Goal: Information Seeking & Learning: Compare options

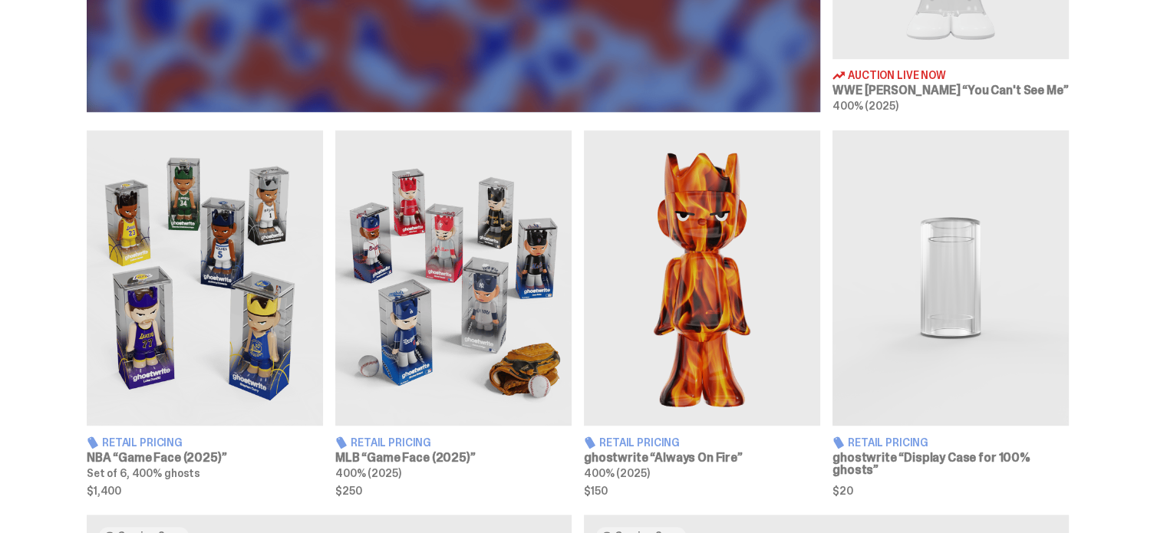
scroll to position [801, 0]
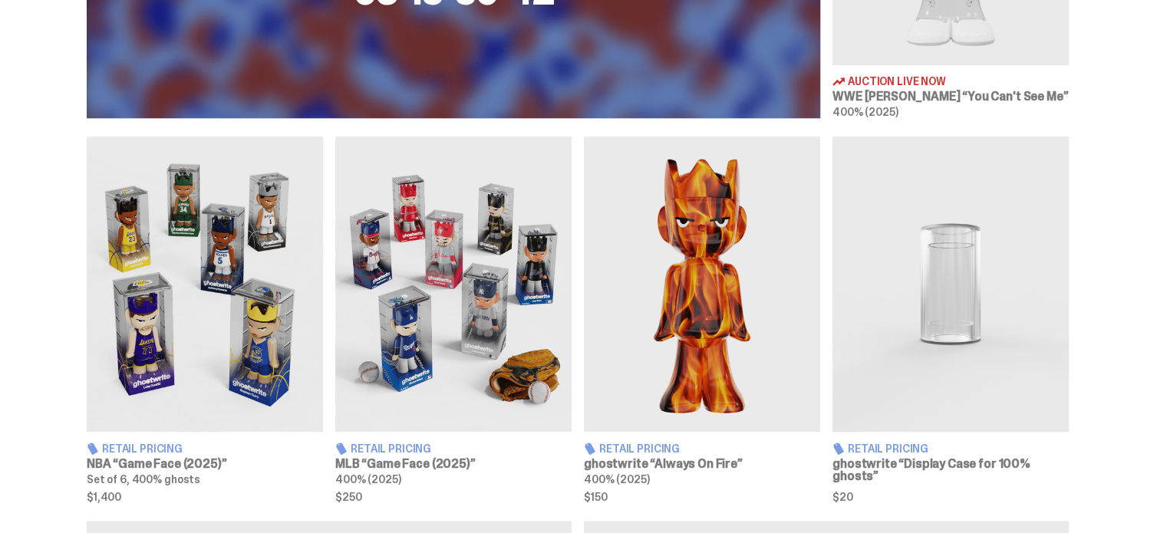
click at [460, 262] on img at bounding box center [453, 284] width 236 height 295
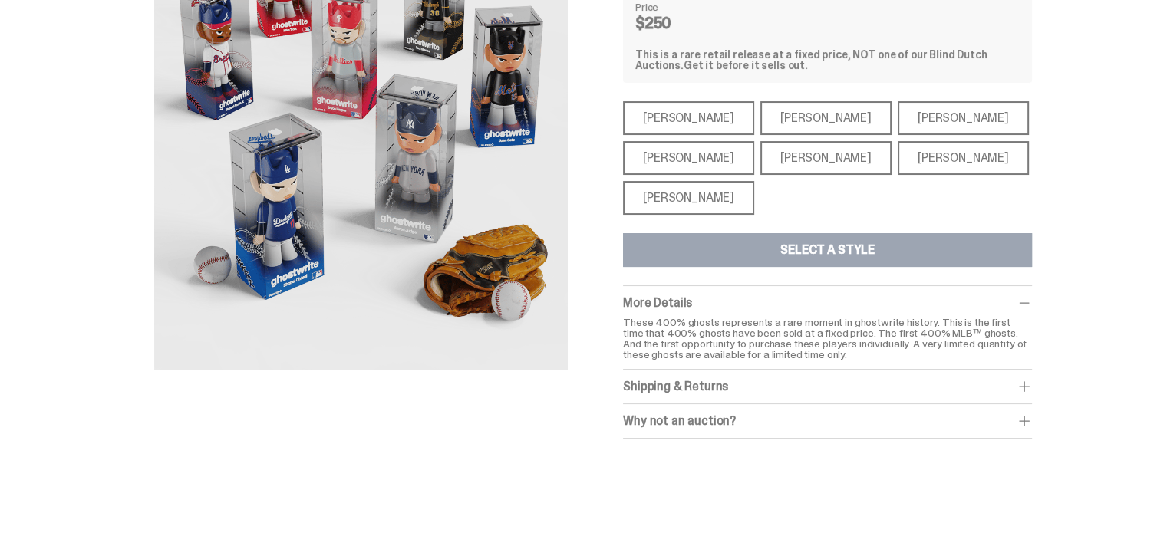
scroll to position [175, 0]
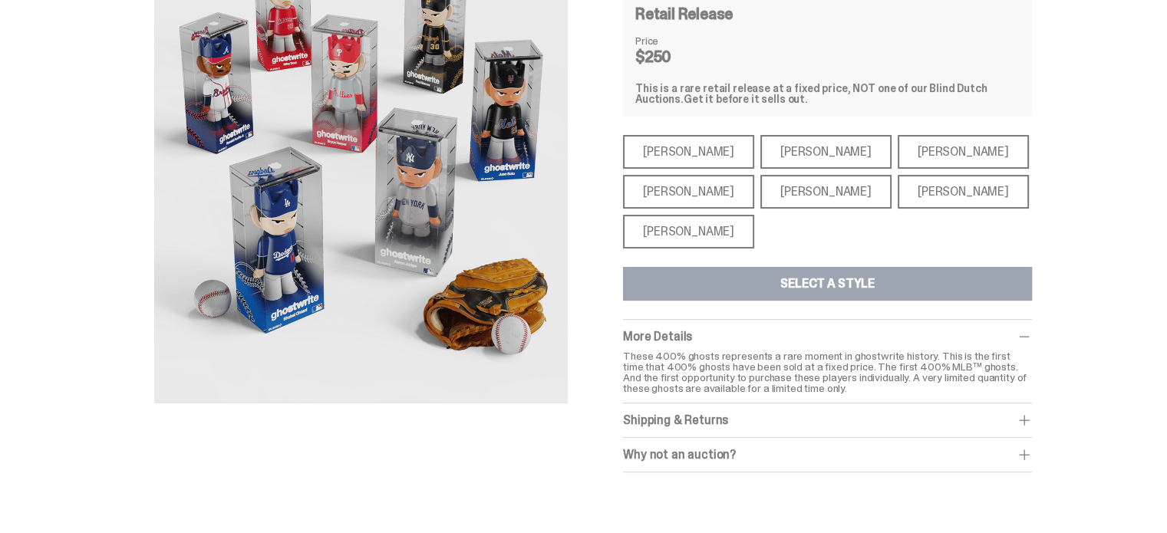
click at [678, 223] on div "[PERSON_NAME]" at bounding box center [688, 232] width 131 height 34
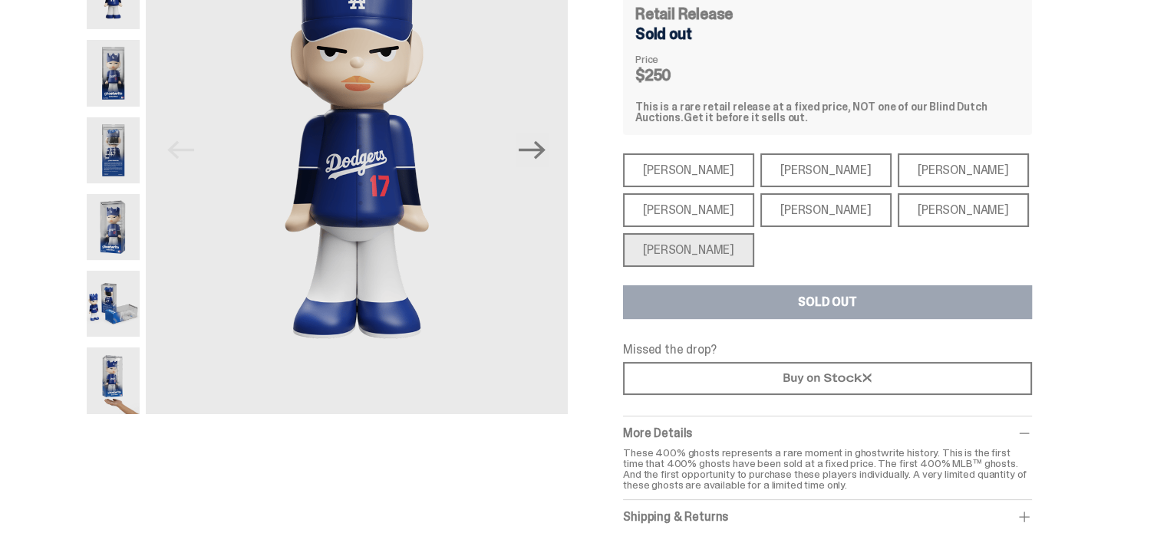
click at [672, 202] on div "[PERSON_NAME]" at bounding box center [688, 210] width 131 height 34
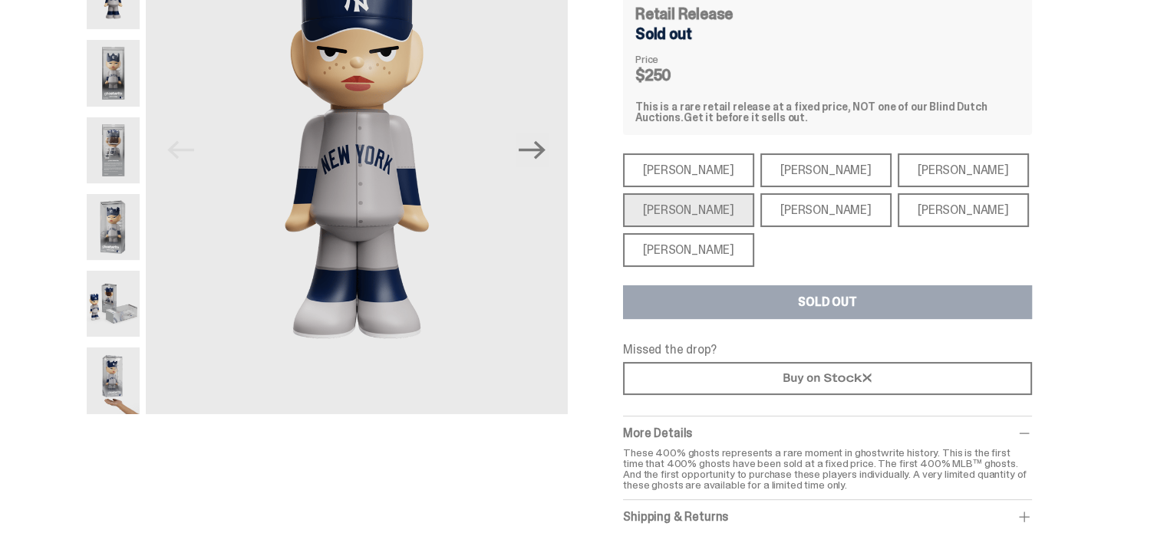
click at [794, 216] on div "[PERSON_NAME]" at bounding box center [825, 210] width 131 height 34
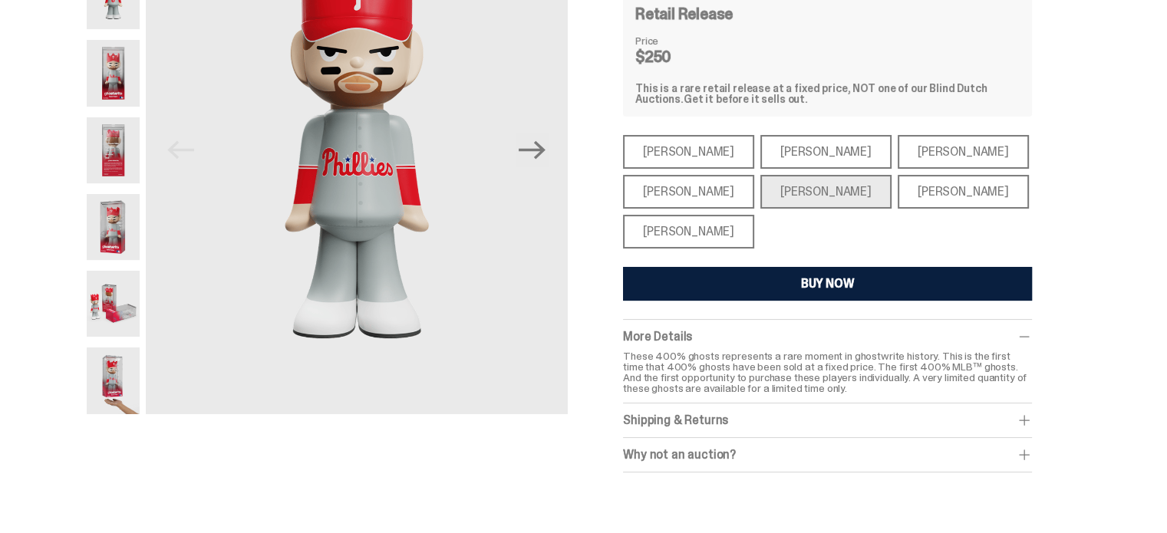
click at [906, 183] on div "[PERSON_NAME]" at bounding box center [962, 192] width 131 height 34
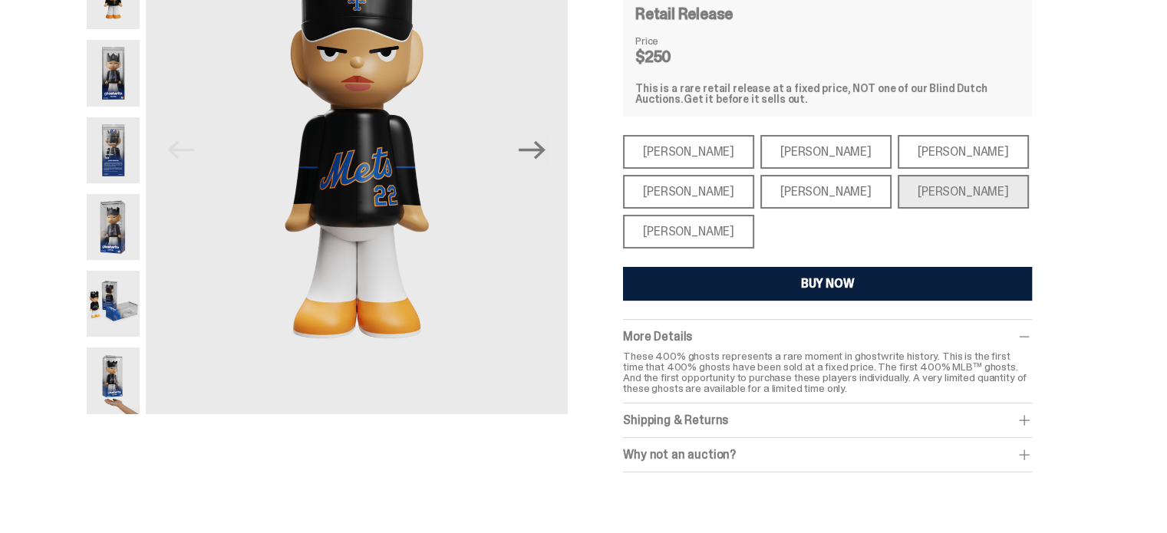
click at [897, 144] on div "[PERSON_NAME]" at bounding box center [962, 152] width 131 height 34
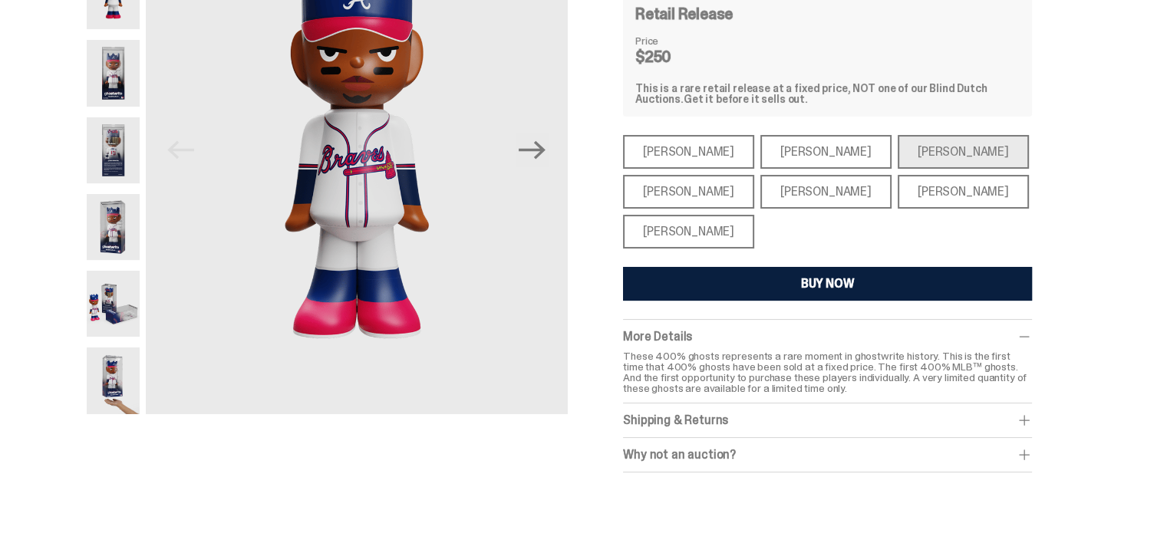
click at [782, 147] on div "[PERSON_NAME]" at bounding box center [825, 152] width 131 height 34
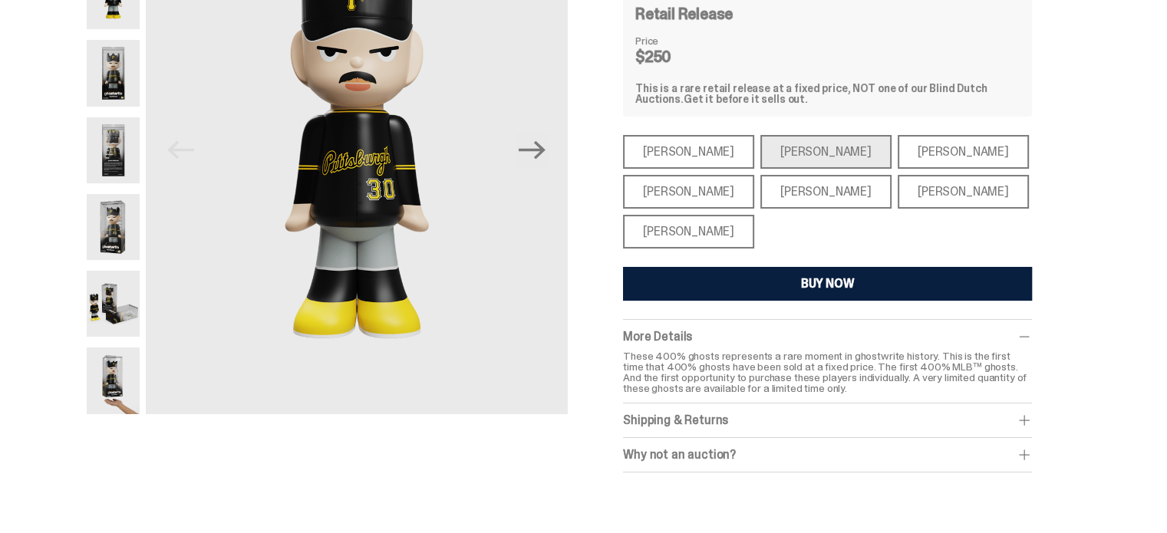
click at [678, 153] on div "[PERSON_NAME]" at bounding box center [688, 152] width 131 height 34
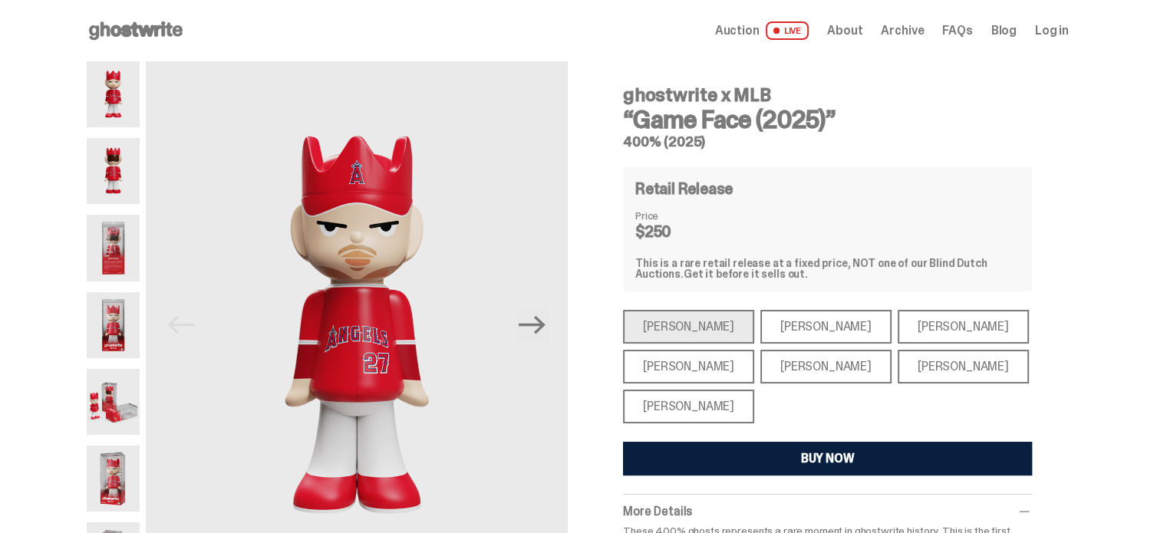
click at [141, 28] on use at bounding box center [136, 30] width 94 height 18
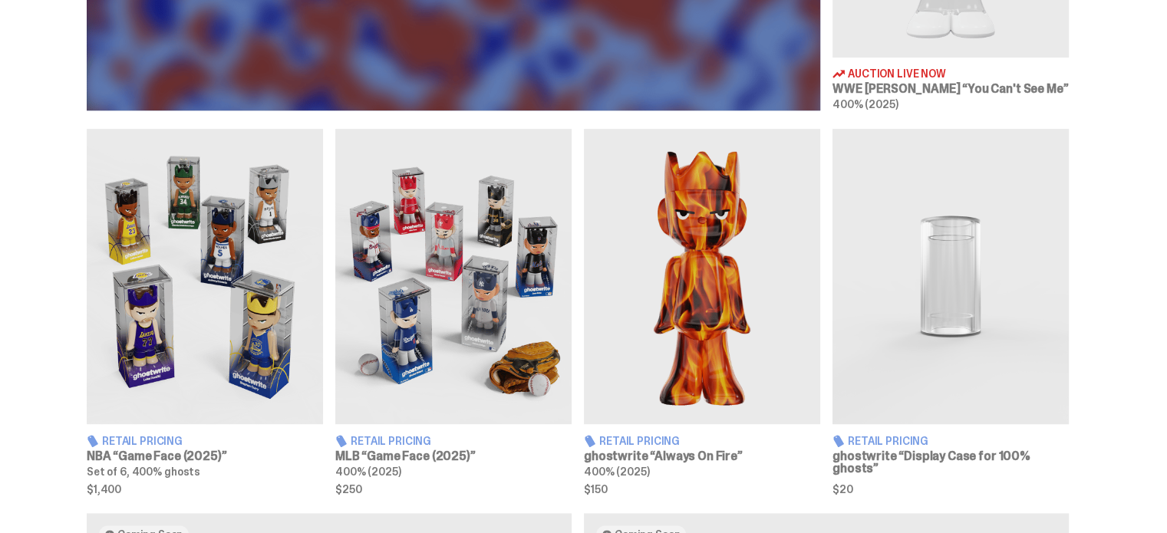
scroll to position [809, 0]
click at [171, 274] on img at bounding box center [205, 275] width 236 height 295
